Goal: Task Accomplishment & Management: Manage account settings

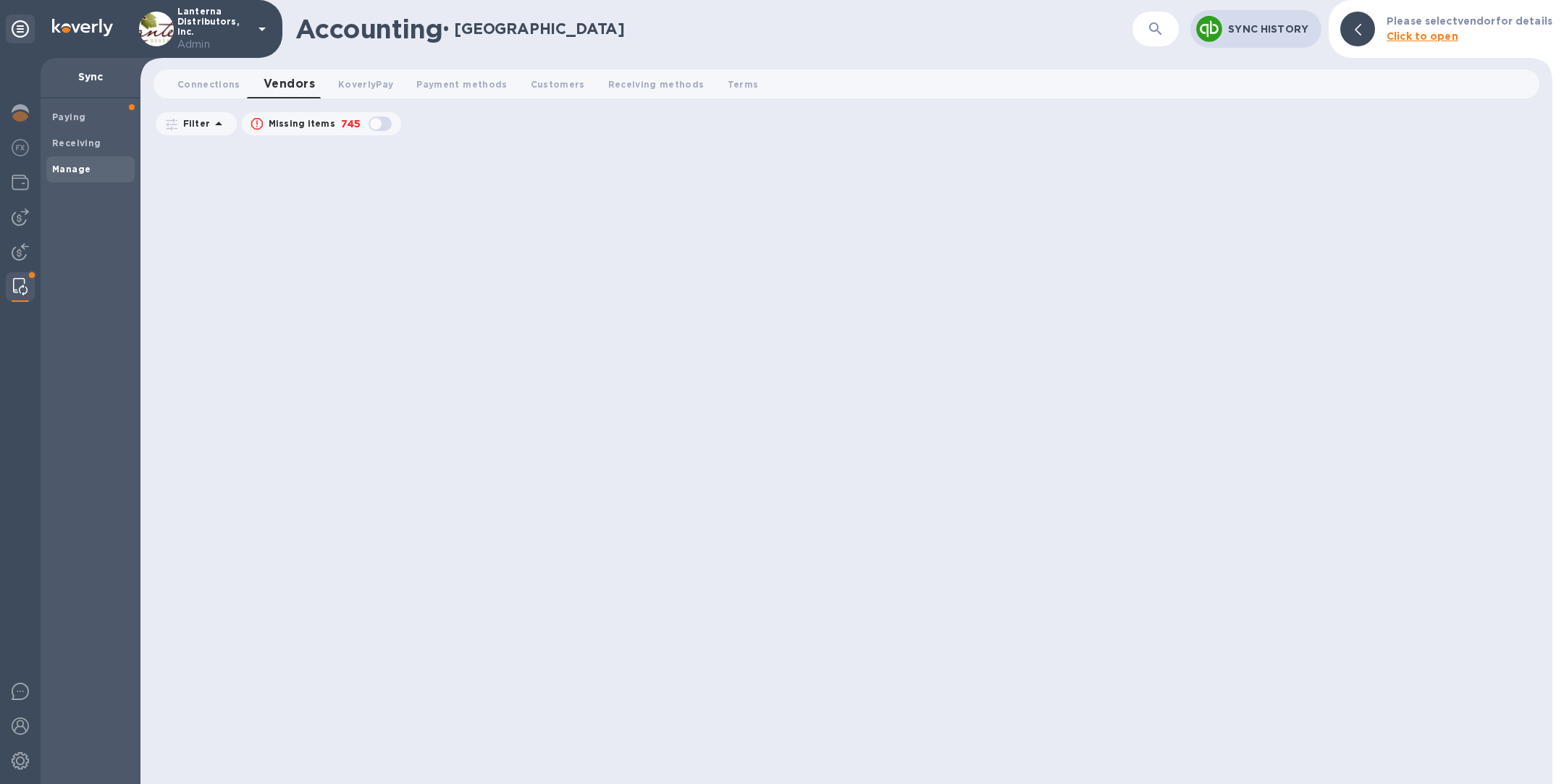
scroll to position [7710, 0]
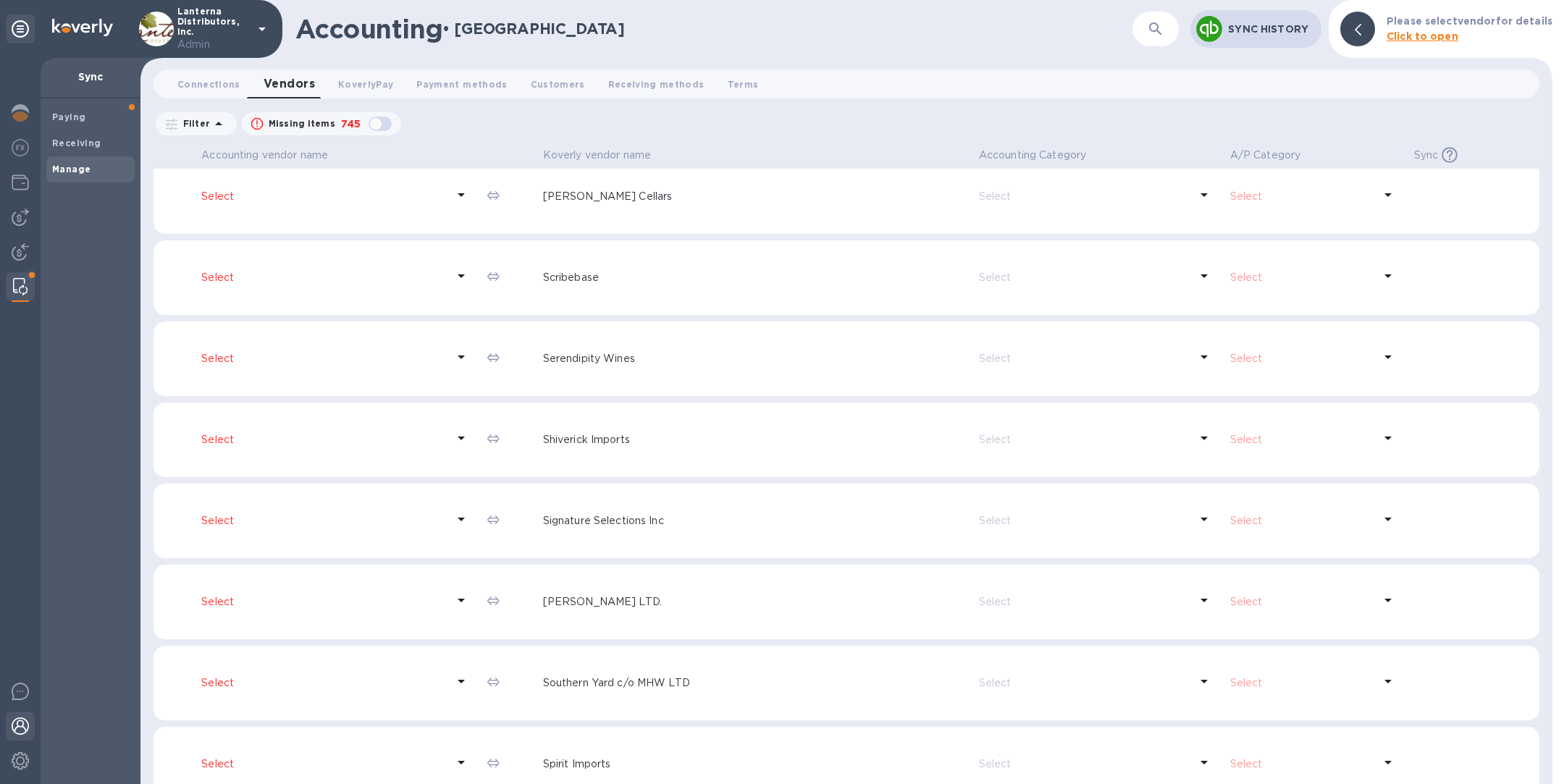
click at [21, 727] on img at bounding box center [20, 725] width 17 height 17
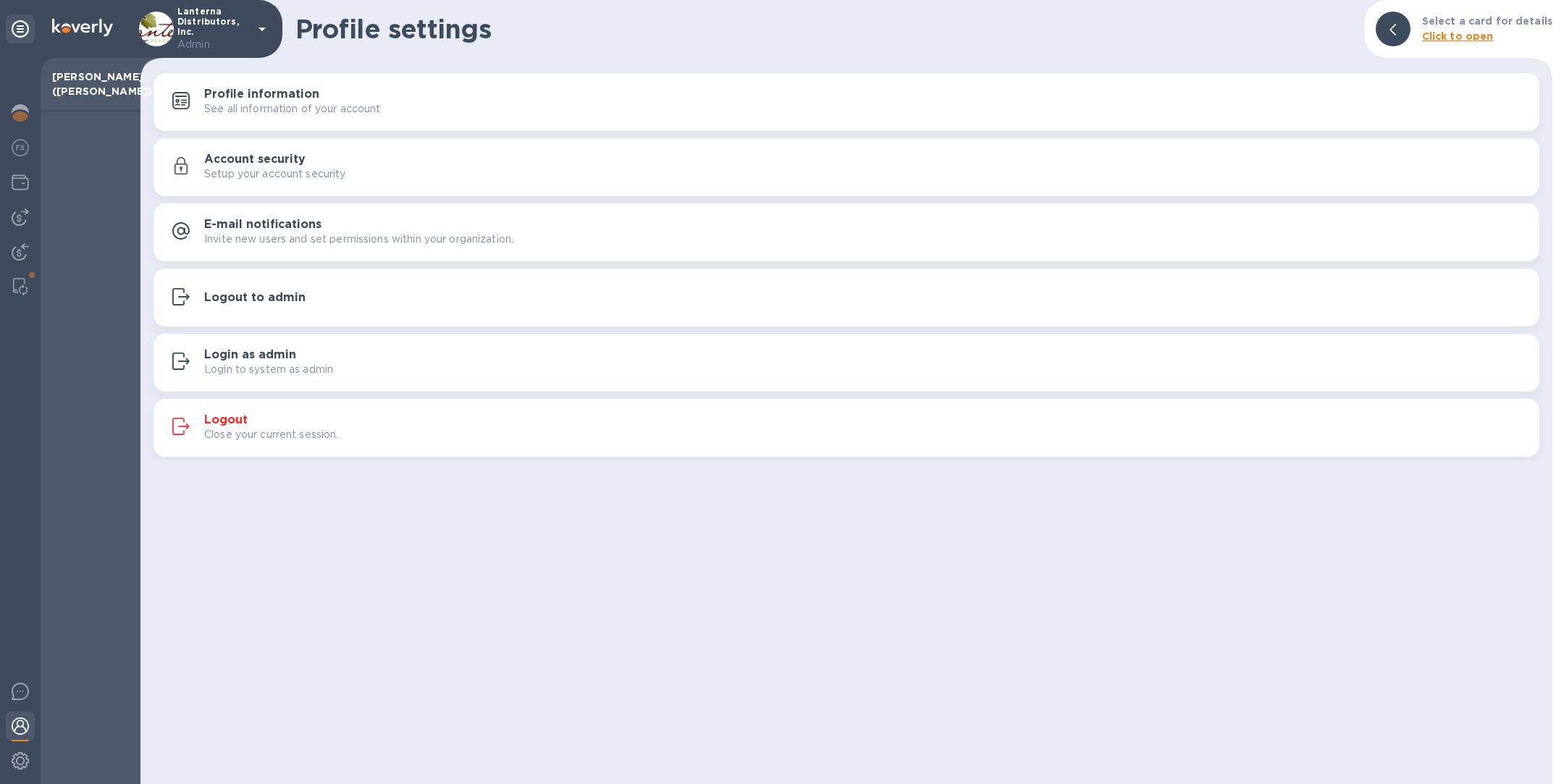
click at [253, 302] on h3 "Logout to admin" at bounding box center [255, 297] width 102 height 14
